Goal: Navigation & Orientation: Find specific page/section

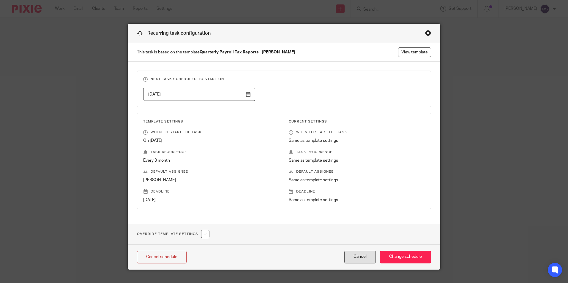
click at [351, 258] on button "Cancel" at bounding box center [359, 257] width 31 height 13
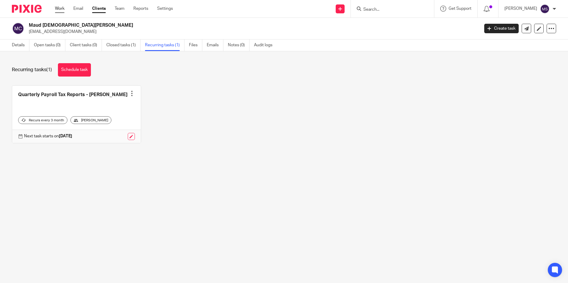
click at [61, 10] on link "Work" at bounding box center [60, 9] width 10 height 6
